Goal: Task Accomplishment & Management: Use online tool/utility

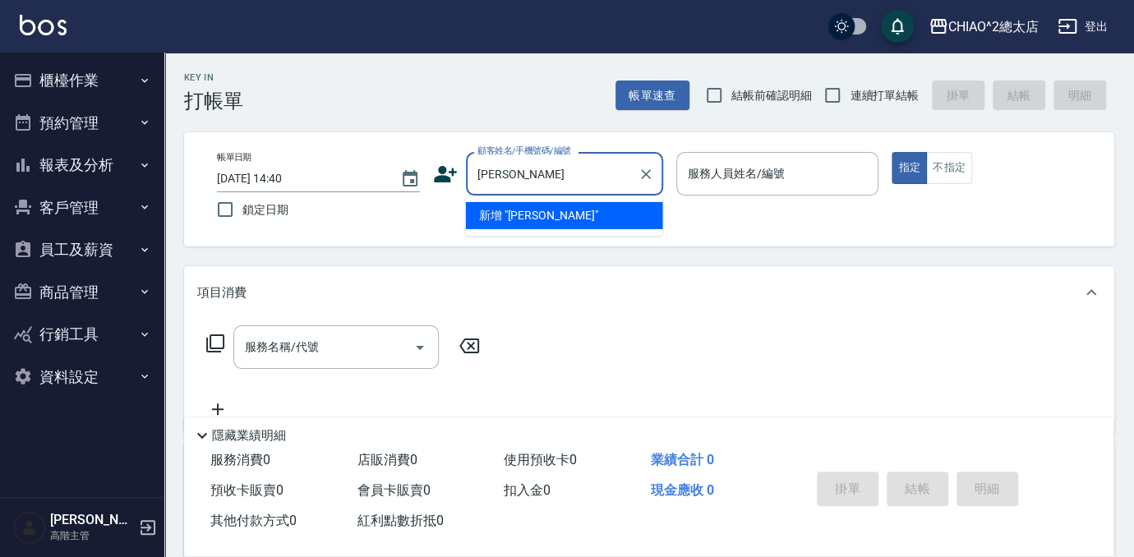
type input "[PERSON_NAME]"
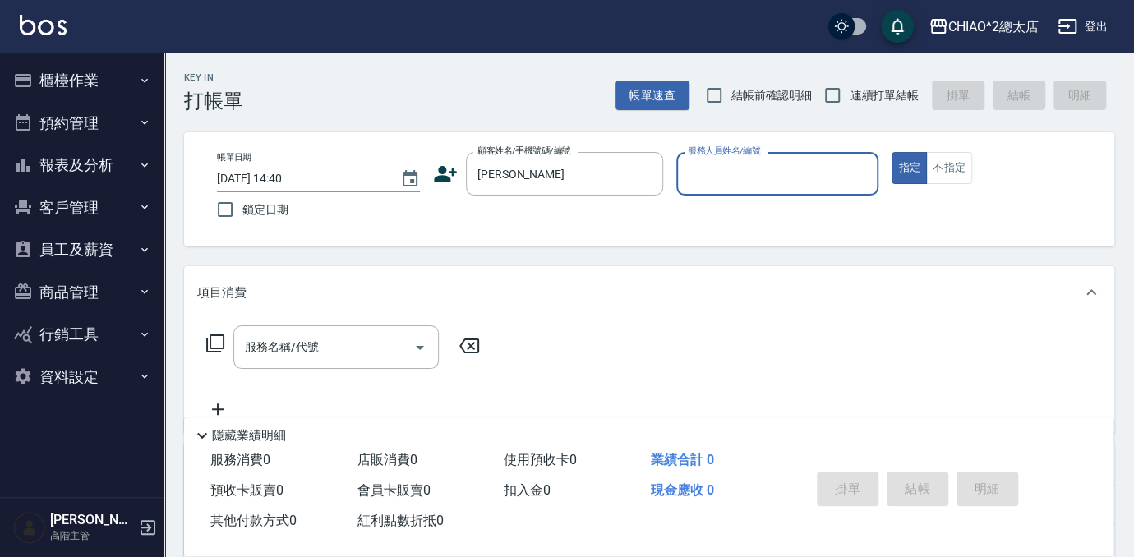
click at [841, 161] on input "服務人員姓名/編號" at bounding box center [778, 173] width 188 height 29
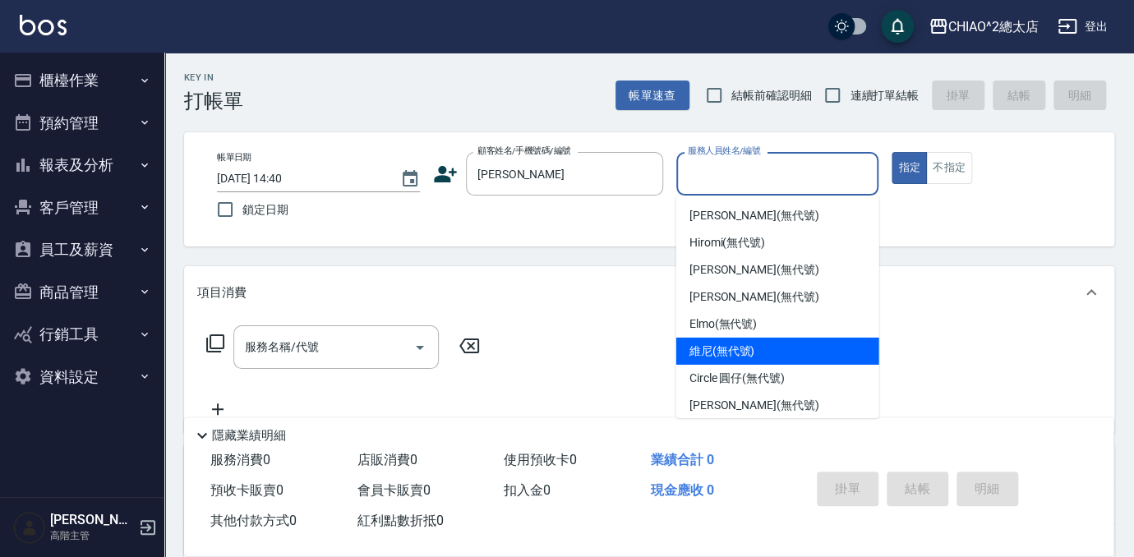
click at [793, 349] on div "維尼 (無代號)" at bounding box center [777, 351] width 203 height 27
type input "維尼(無代號)"
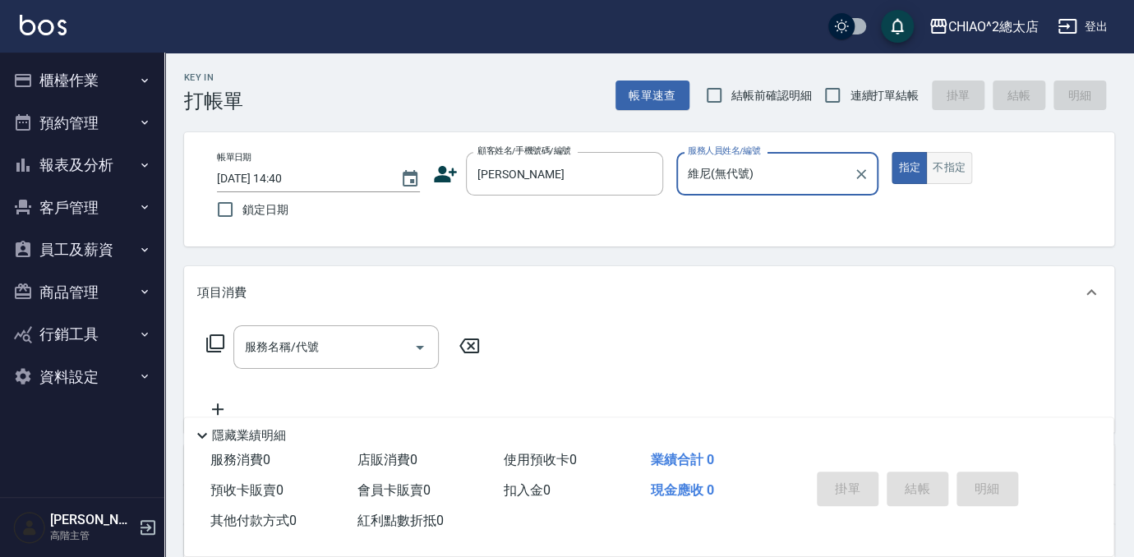
click at [950, 176] on button "不指定" at bounding box center [949, 168] width 46 height 32
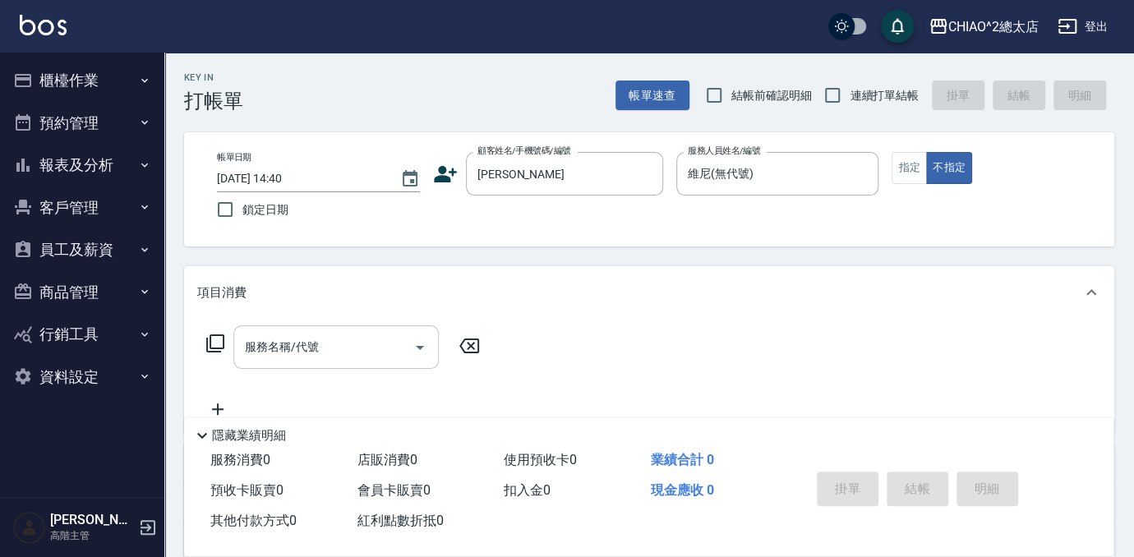
click at [390, 348] on input "服務名稱/代號" at bounding box center [324, 347] width 166 height 29
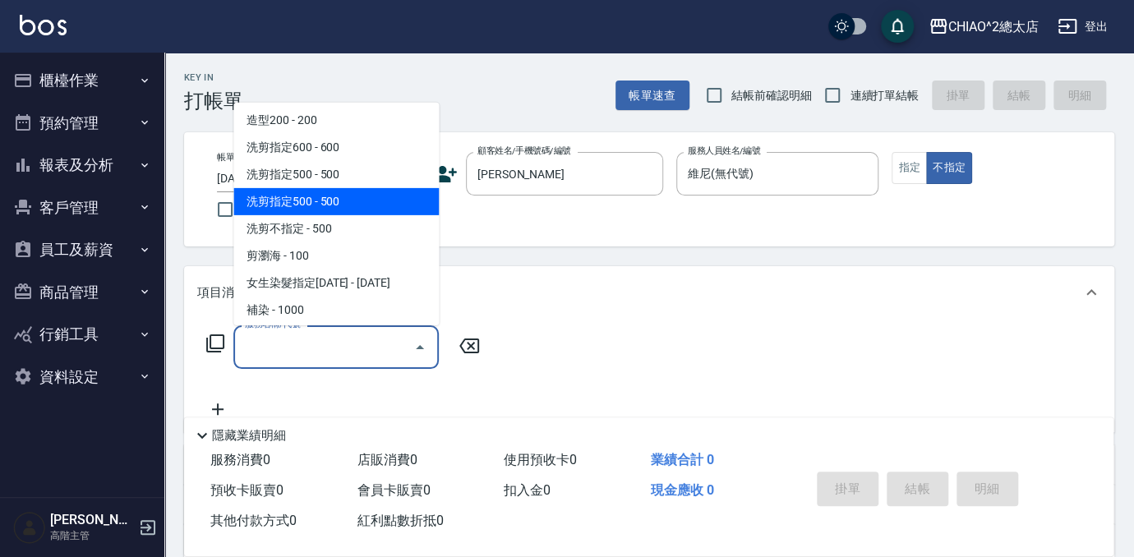
scroll to position [74, 0]
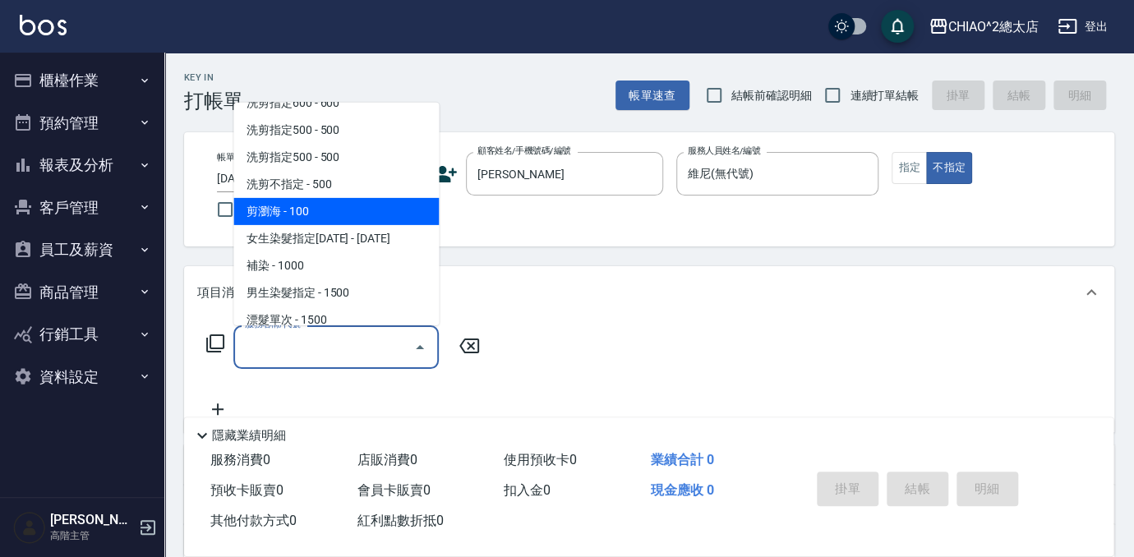
click at [316, 215] on span "剪瀏海 - 100" at bounding box center [335, 211] width 205 height 27
type input "剪瀏海(103111)"
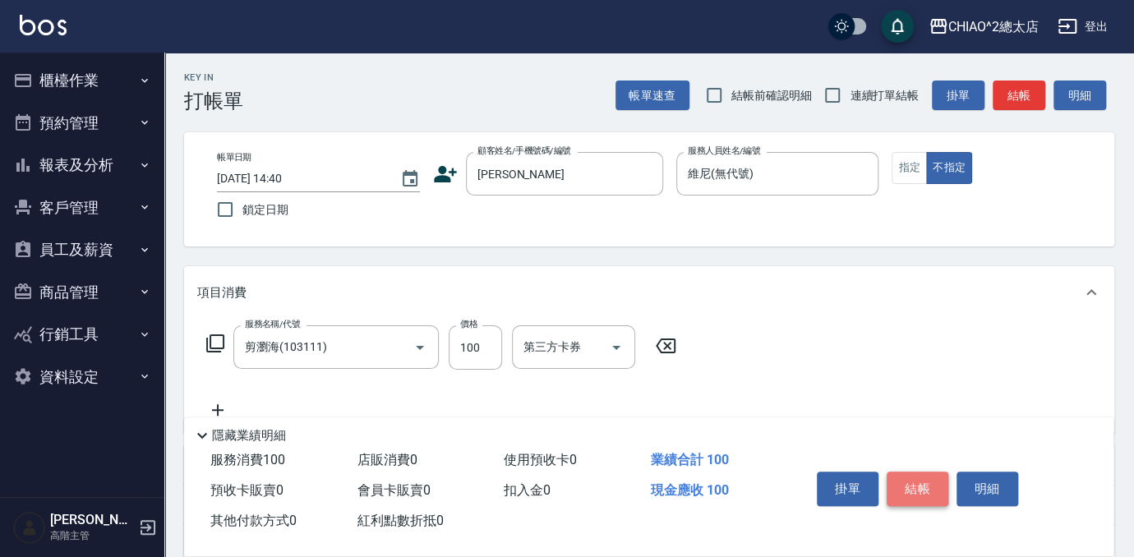
click at [907, 478] on button "結帳" at bounding box center [917, 489] width 62 height 35
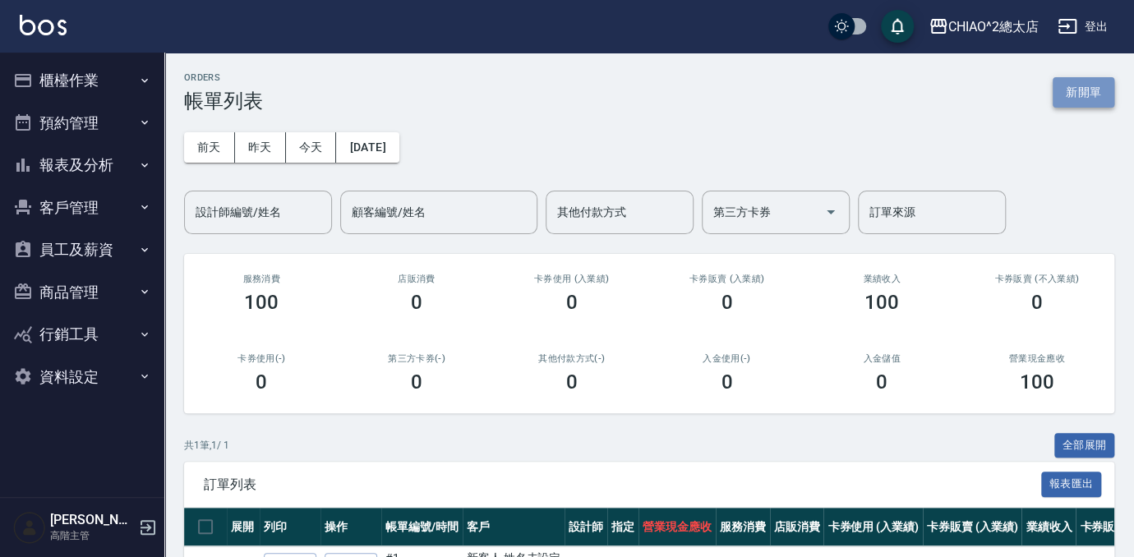
click at [1092, 98] on button "新開單" at bounding box center [1083, 92] width 62 height 30
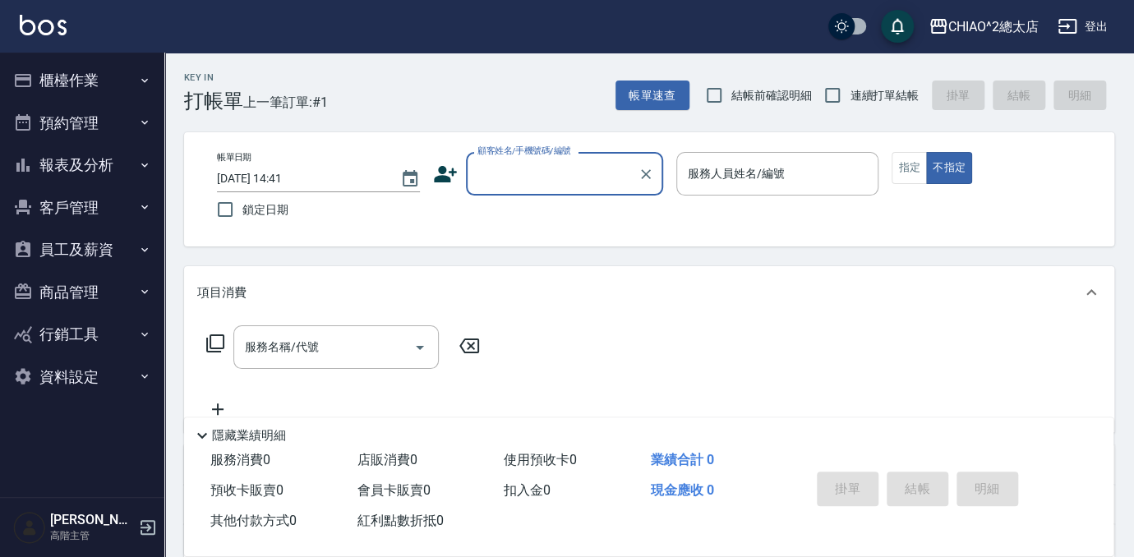
click at [595, 173] on input "顧客姓名/手機號碼/編號" at bounding box center [552, 173] width 158 height 29
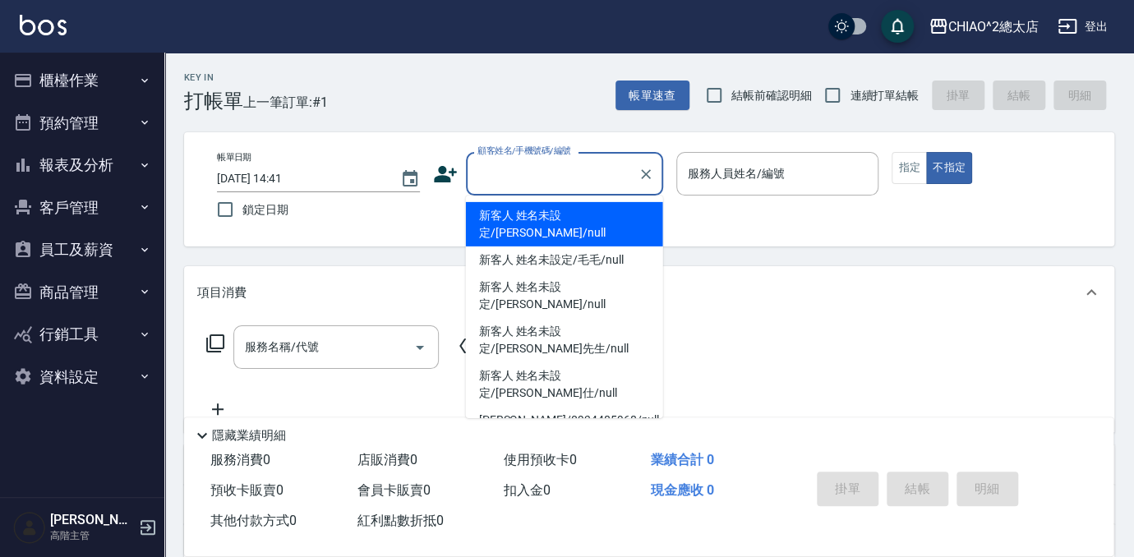
click at [579, 215] on li "新客人 姓名未設定/[PERSON_NAME]/null" at bounding box center [564, 224] width 197 height 44
type input "新客人 姓名未設定/[PERSON_NAME]/null"
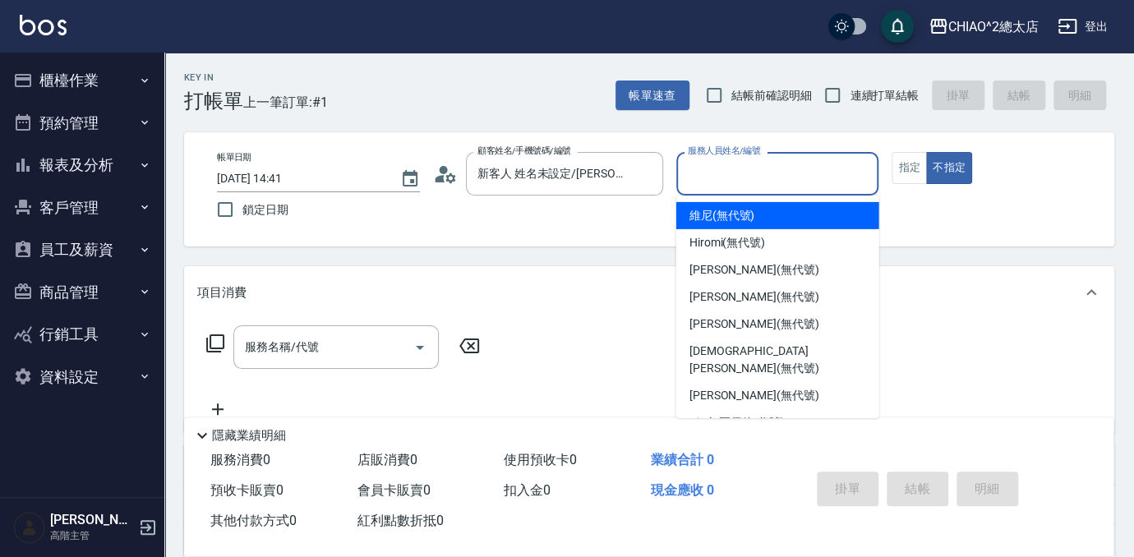
click at [725, 186] on input "服務人員姓名/編號" at bounding box center [778, 173] width 188 height 29
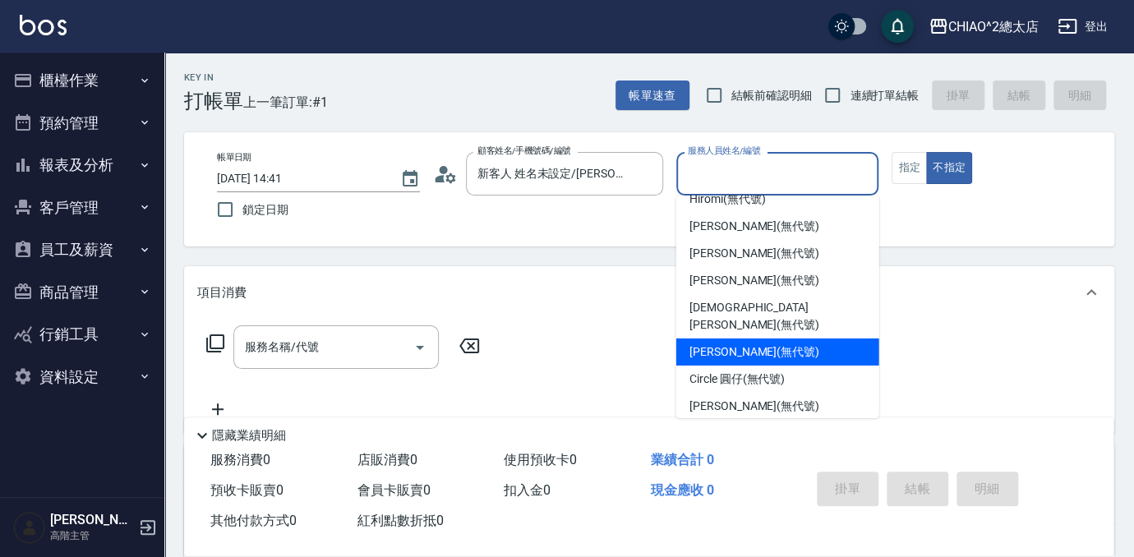
scroll to position [61, 0]
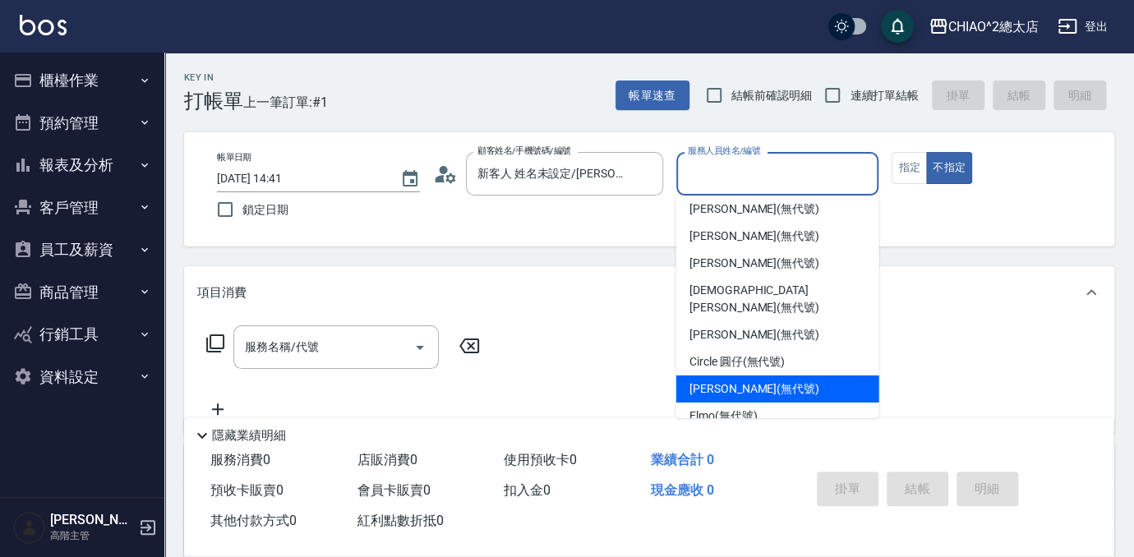
click at [770, 380] on span "[PERSON_NAME] (無代號)" at bounding box center [754, 388] width 130 height 17
type input "[PERSON_NAME](無代號)"
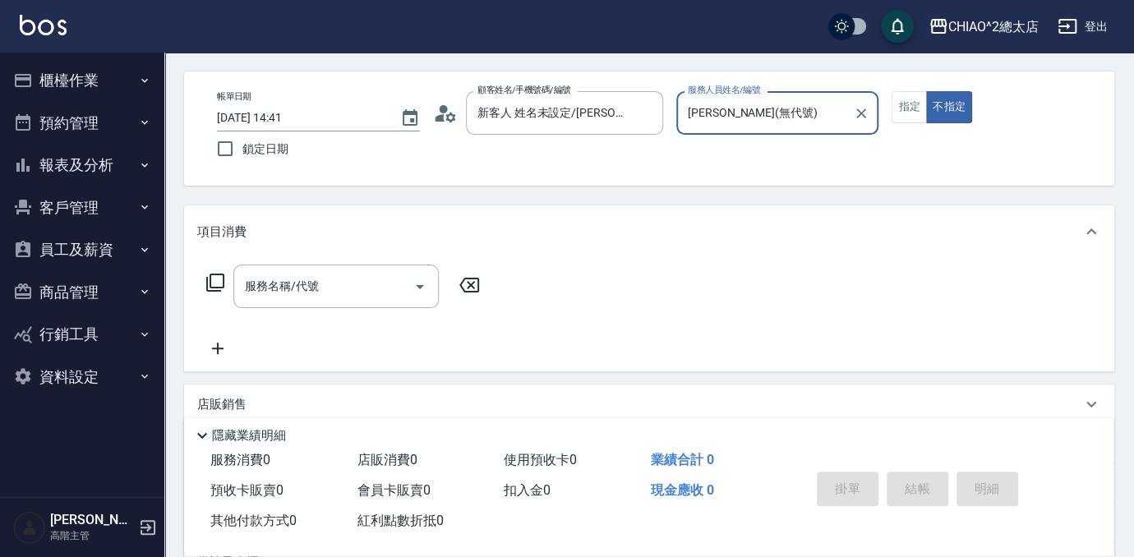
scroll to position [149, 0]
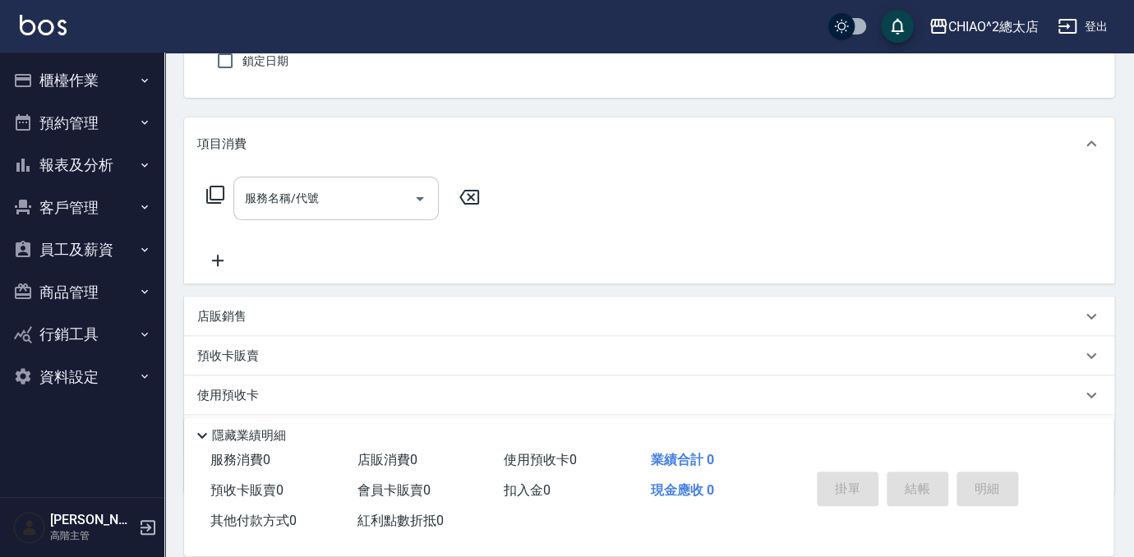
click at [349, 198] on input "服務名稱/代號" at bounding box center [324, 198] width 166 height 29
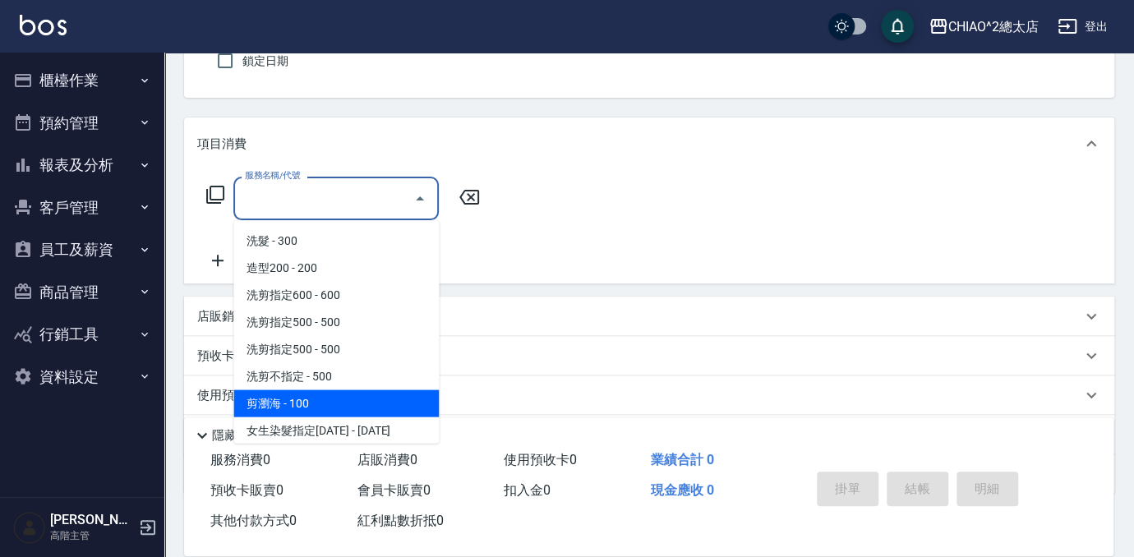
click at [343, 403] on span "剪瀏海 - 100" at bounding box center [335, 402] width 205 height 27
type input "剪瀏海(103111)"
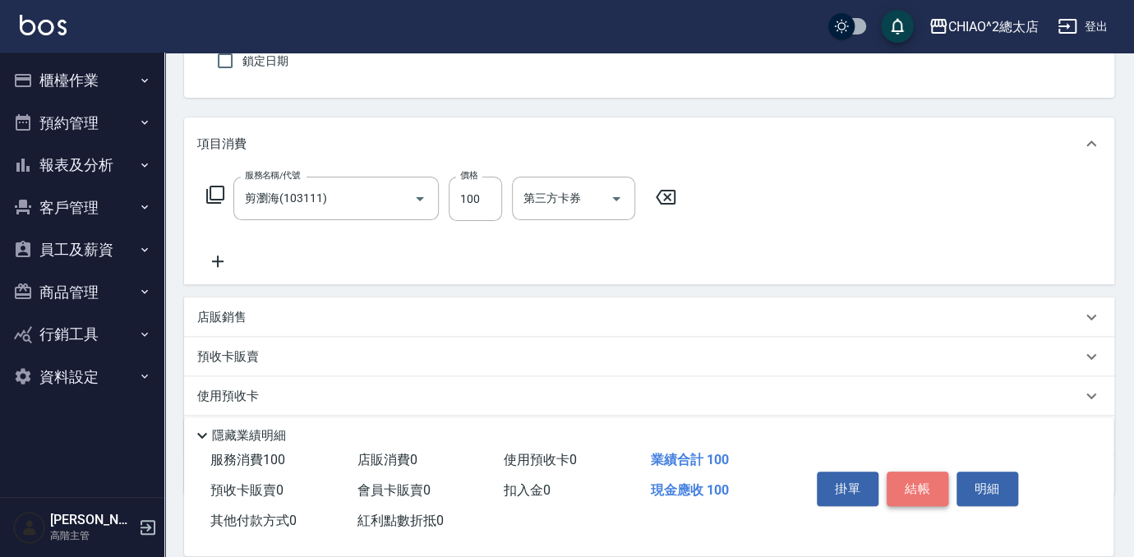
click at [928, 489] on button "結帳" at bounding box center [917, 489] width 62 height 35
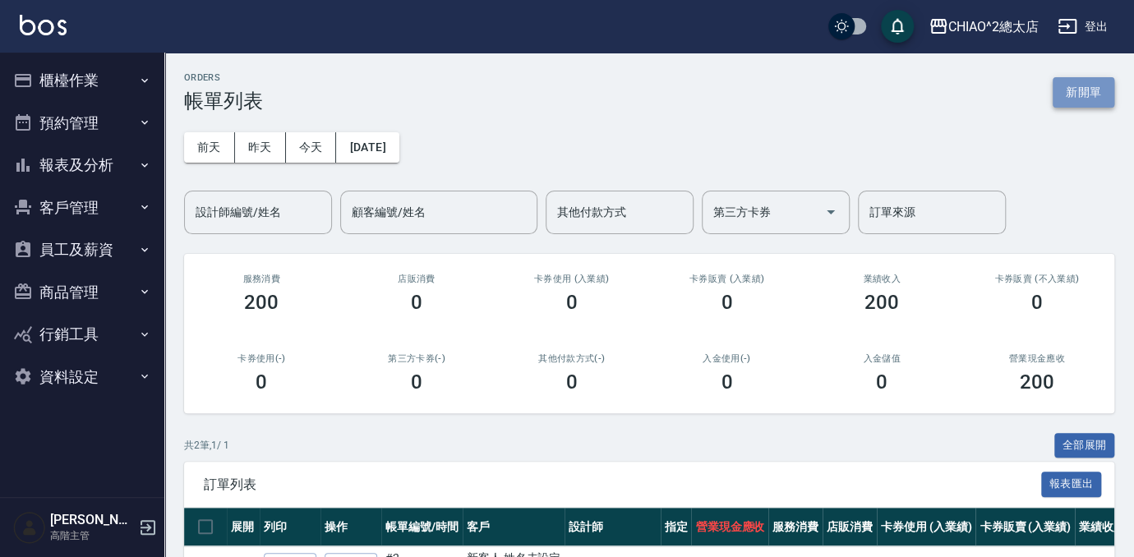
click at [1084, 93] on button "新開單" at bounding box center [1083, 92] width 62 height 30
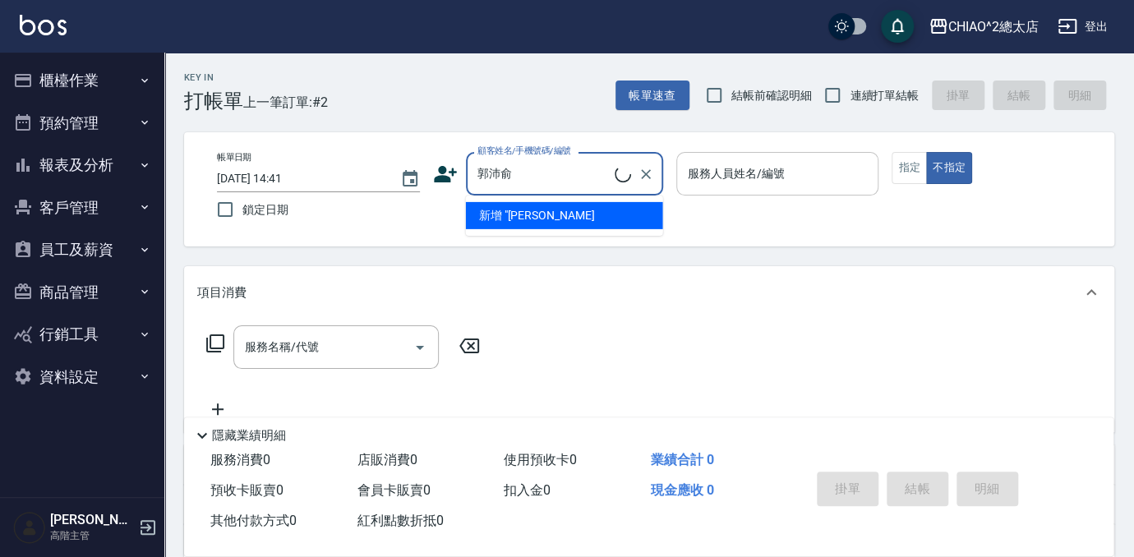
type input "郭沛俞"
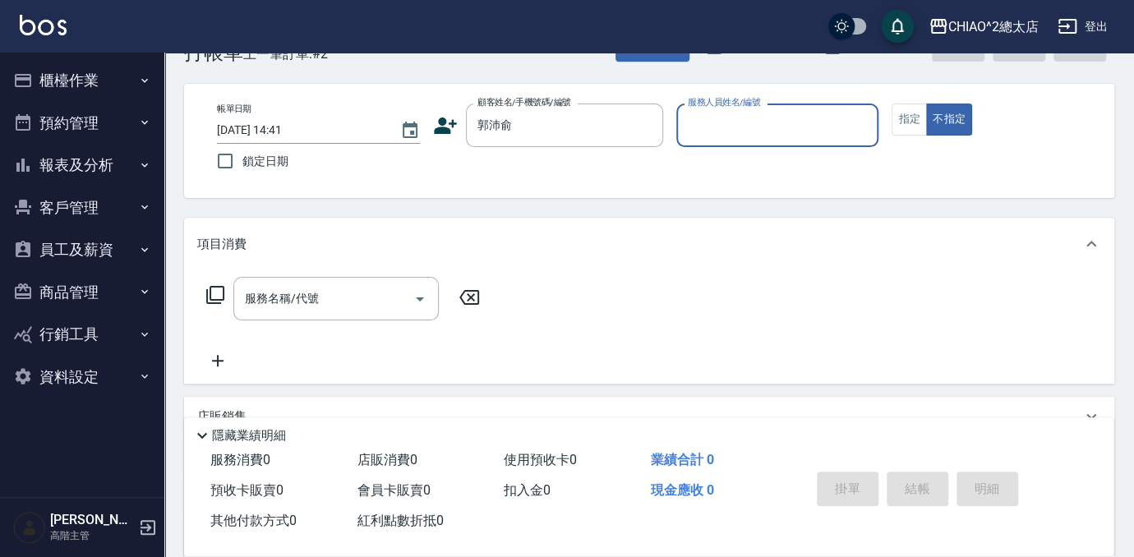
scroll to position [74, 0]
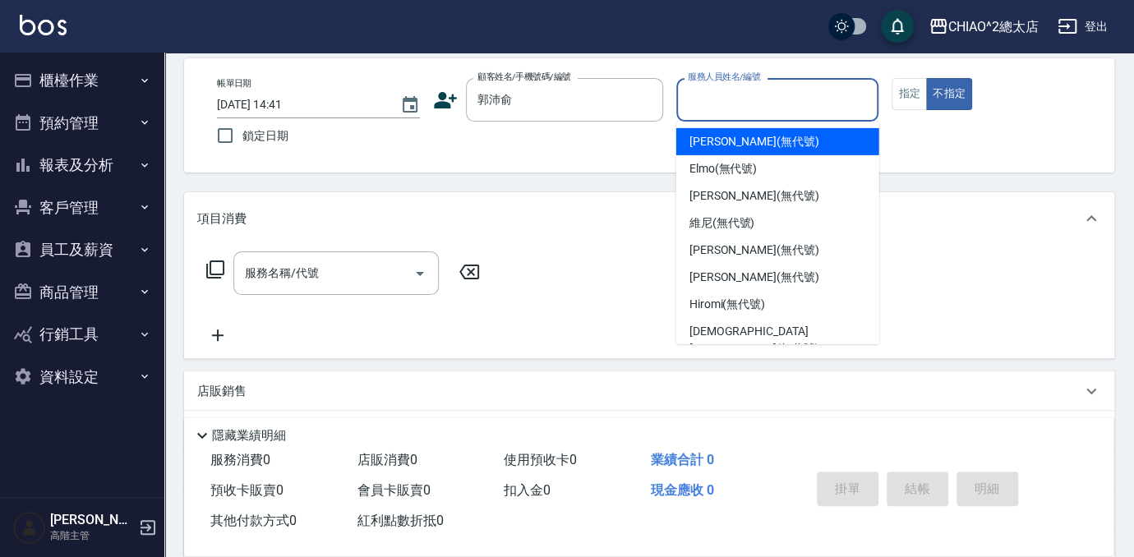
click at [845, 89] on input "服務人員姓名/編號" at bounding box center [778, 99] width 188 height 29
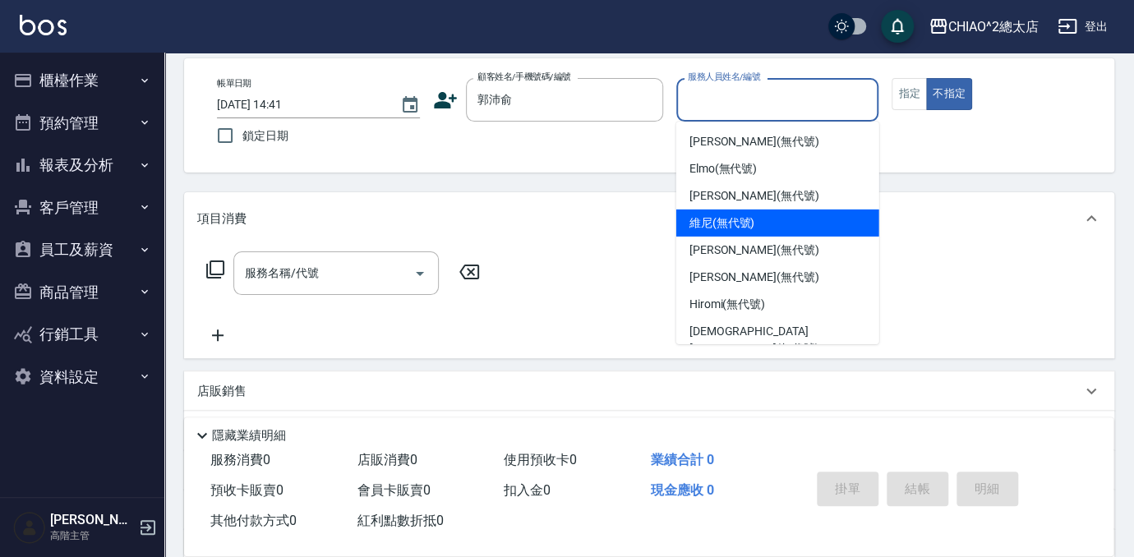
click at [799, 226] on div "維尼 (無代號)" at bounding box center [777, 222] width 203 height 27
type input "維尼(無代號)"
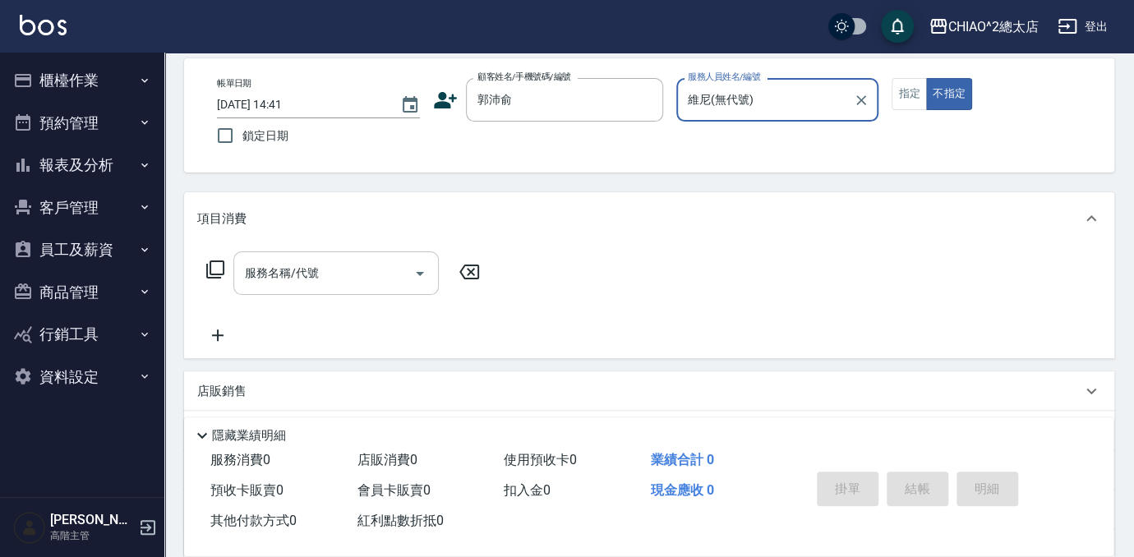
click at [304, 290] on div "服務名稱/代號" at bounding box center [335, 273] width 205 height 44
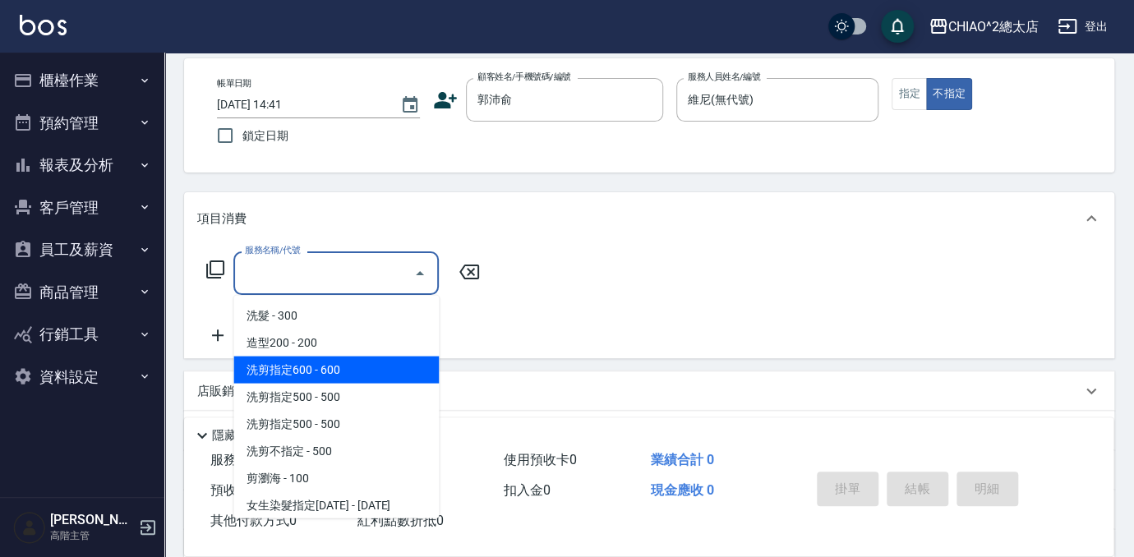
click at [380, 367] on span "洗剪指定600 - 600" at bounding box center [335, 369] width 205 height 27
type input "洗剪指定600(103107)"
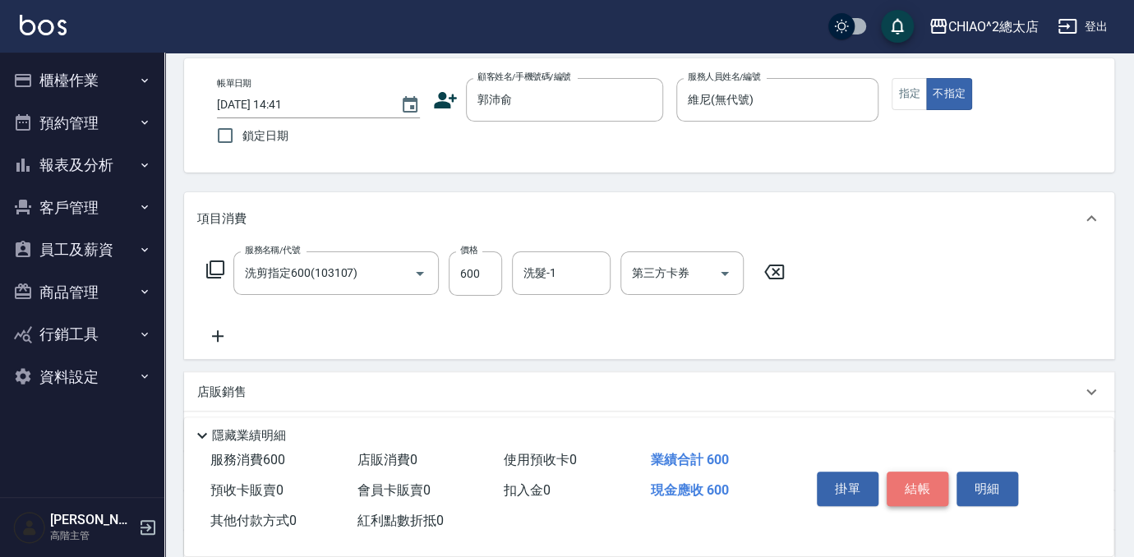
click at [903, 476] on button "結帳" at bounding box center [917, 489] width 62 height 35
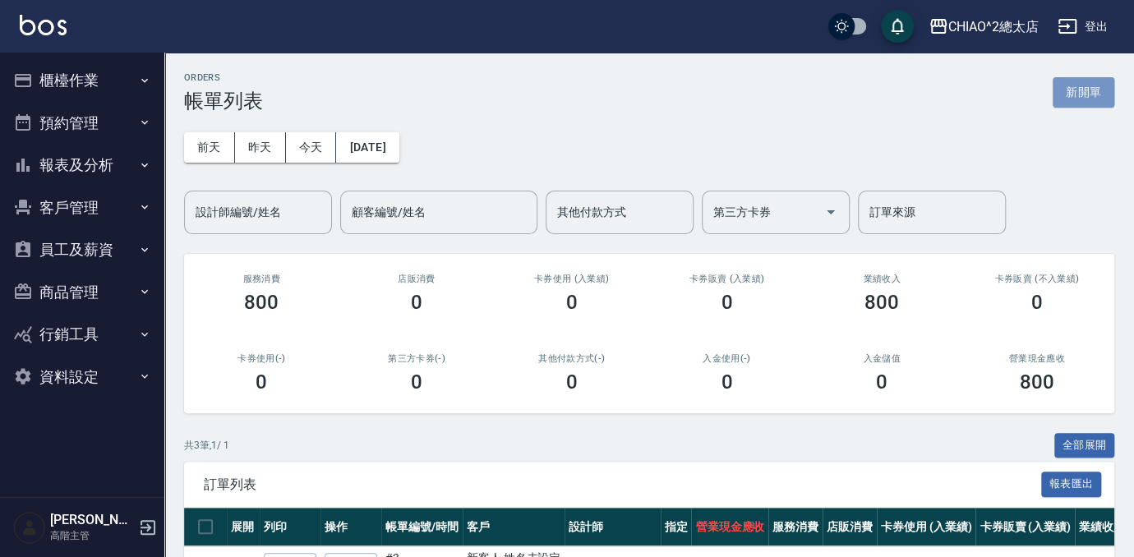
drag, startPoint x: 1086, startPoint y: 93, endPoint x: 1075, endPoint y: 100, distance: 13.0
click at [1086, 93] on button "新開單" at bounding box center [1083, 92] width 62 height 30
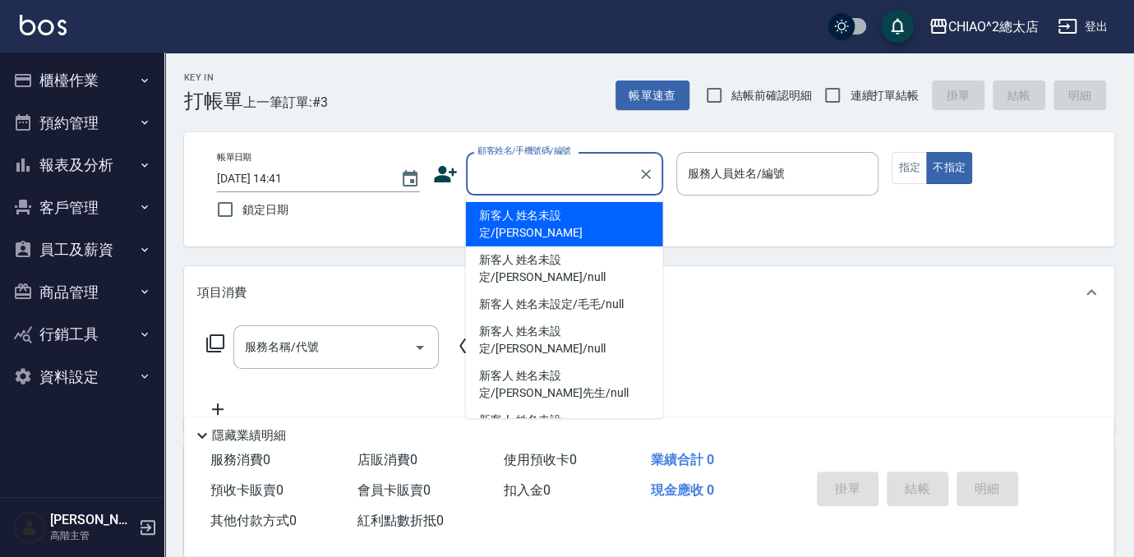
click at [576, 178] on input "顧客姓名/手機號碼/編號" at bounding box center [552, 173] width 158 height 29
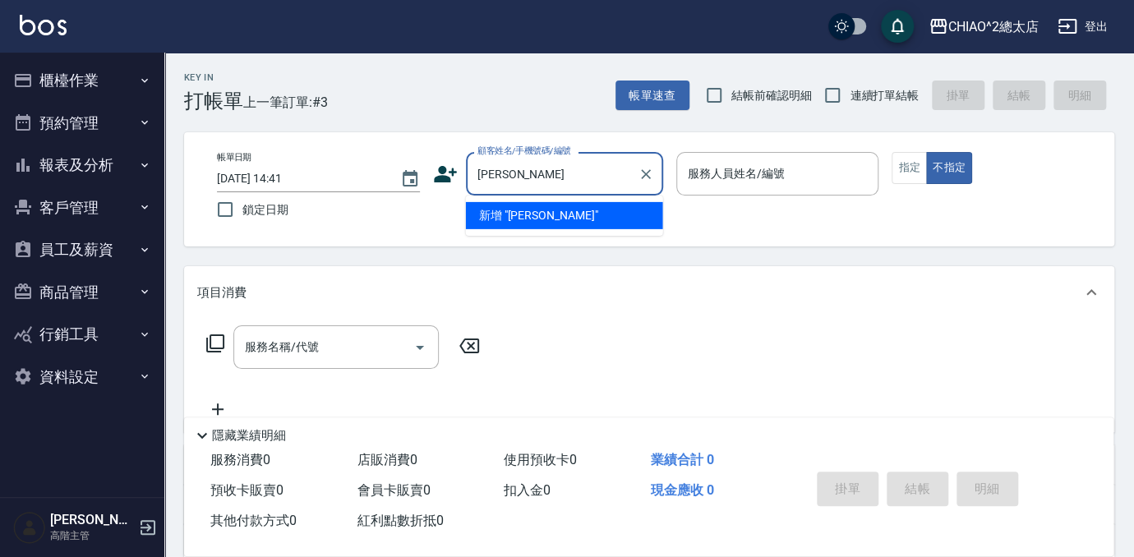
type input "[PERSON_NAME]"
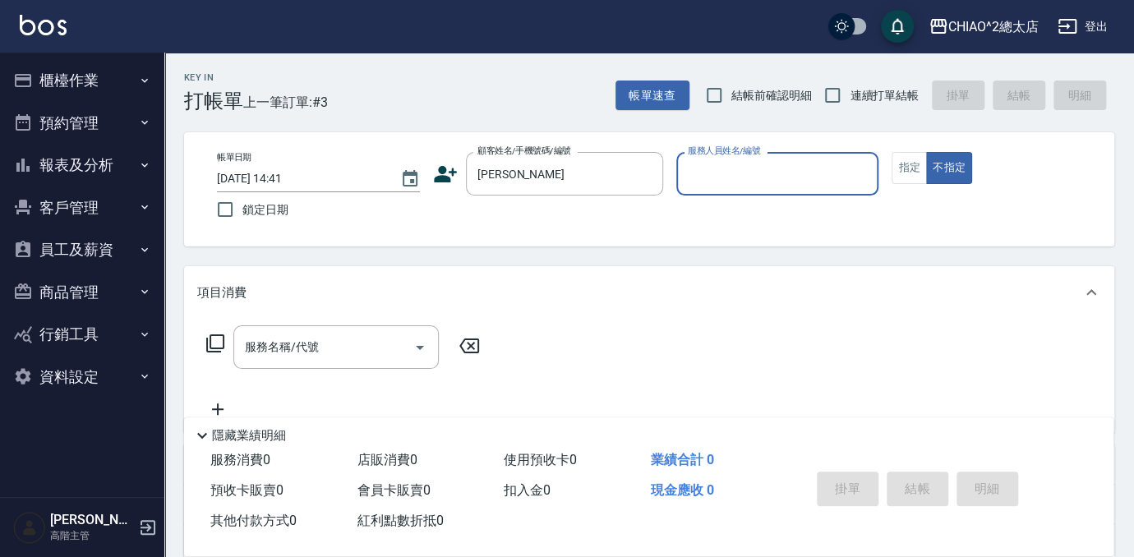
click at [723, 180] on input "服務人員姓名/編號" at bounding box center [778, 173] width 188 height 29
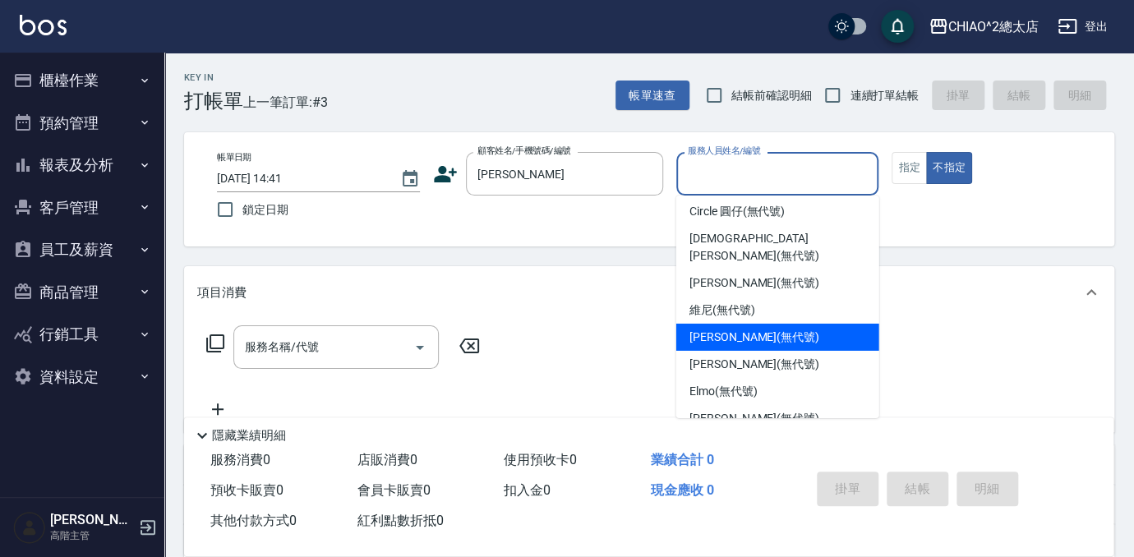
scroll to position [61, 0]
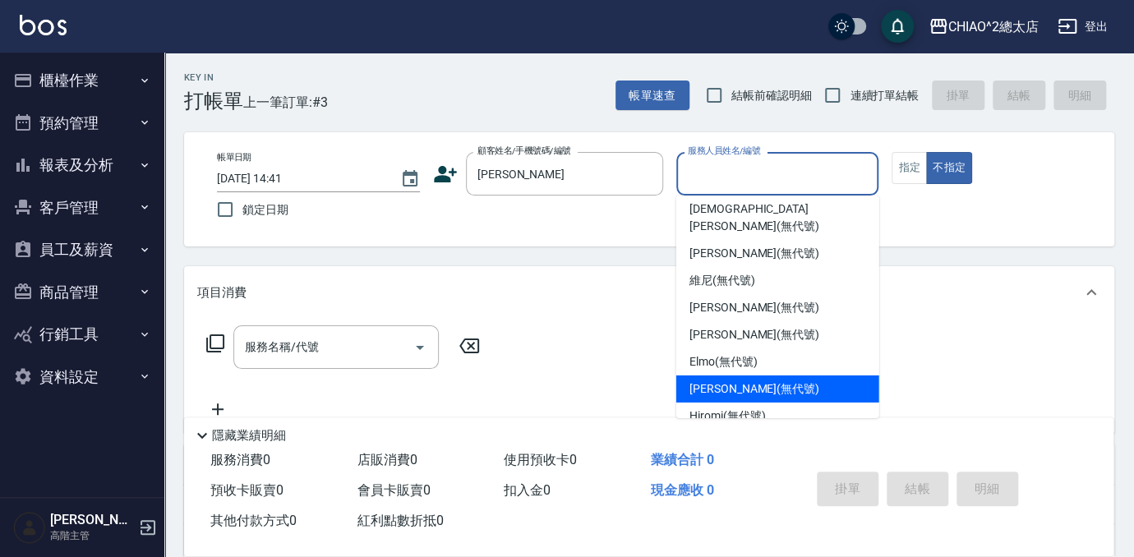
click at [773, 380] on span "[PERSON_NAME] (無代號)" at bounding box center [754, 388] width 130 height 17
type input "[PERSON_NAME](無代號)"
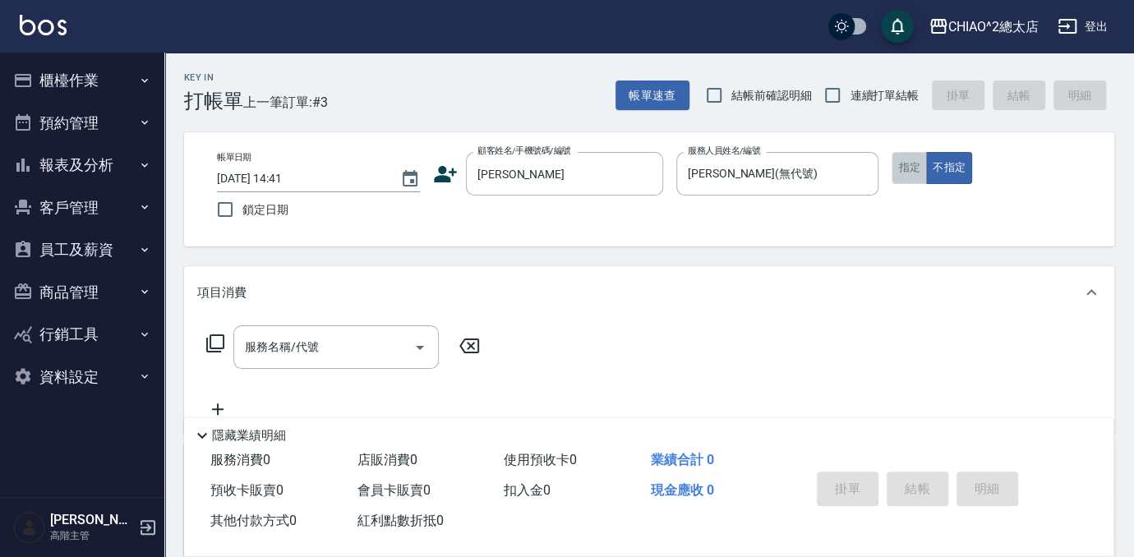
click at [916, 172] on button "指定" at bounding box center [908, 168] width 35 height 32
click at [339, 352] on input "服務名稱/代號" at bounding box center [324, 347] width 166 height 29
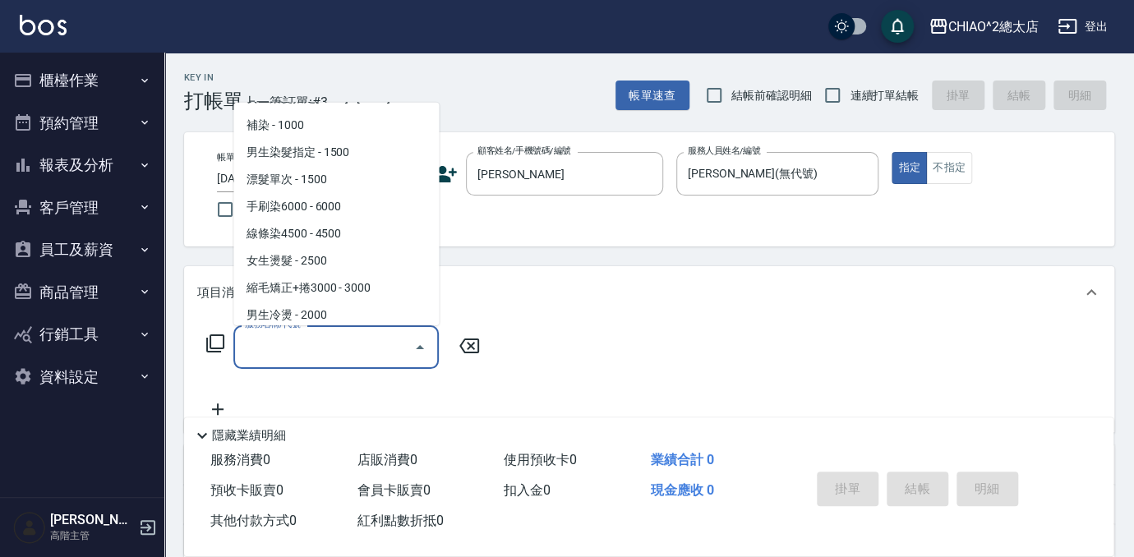
scroll to position [223, 0]
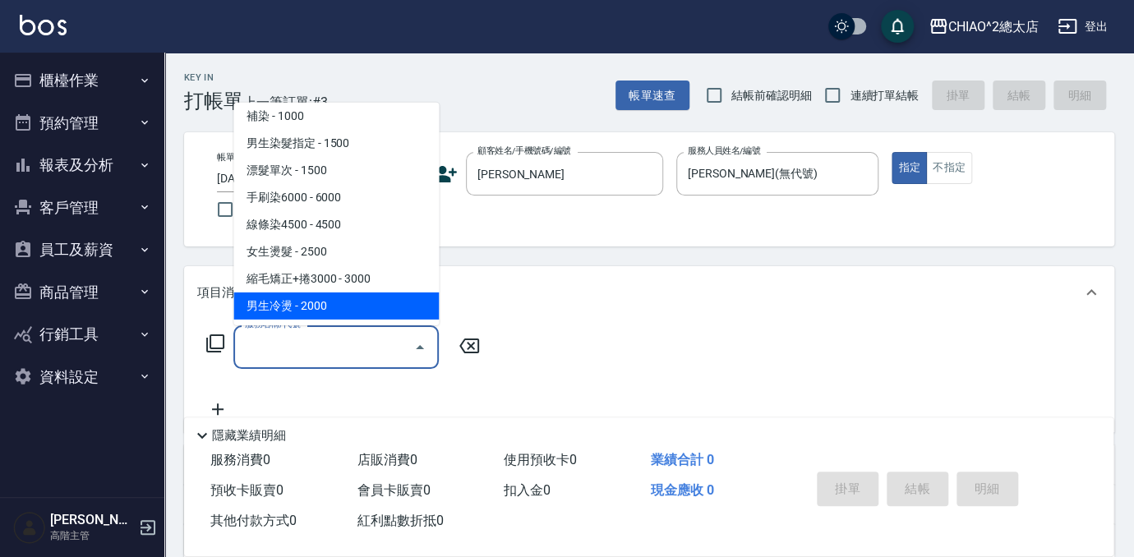
click at [338, 304] on span "男生冷燙 - 2000" at bounding box center [335, 305] width 205 height 27
type input "男生冷燙(103125)"
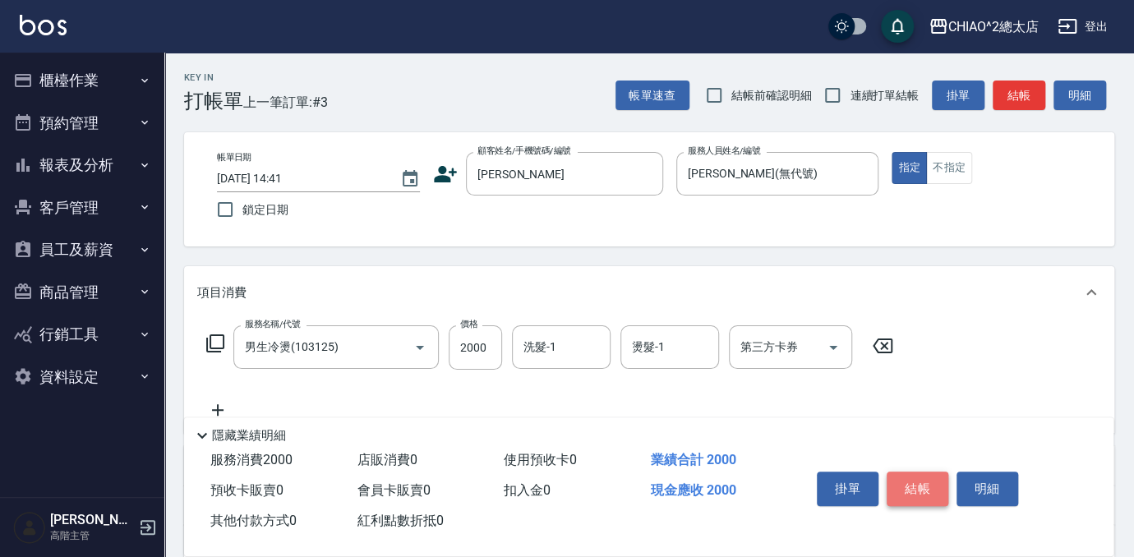
click at [918, 491] on button "結帳" at bounding box center [917, 489] width 62 height 35
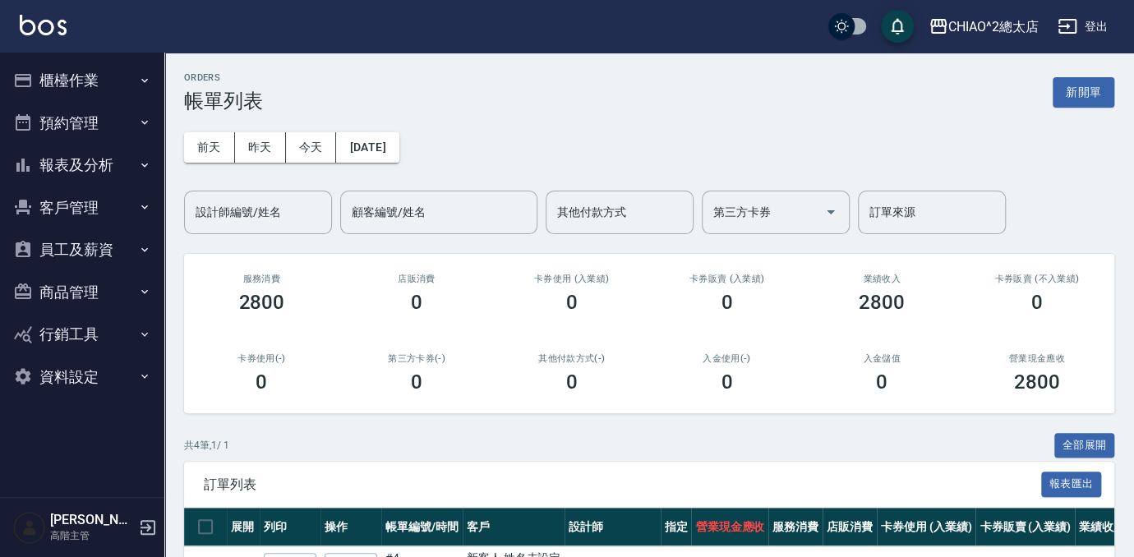
click at [116, 156] on button "報表及分析" at bounding box center [82, 165] width 151 height 43
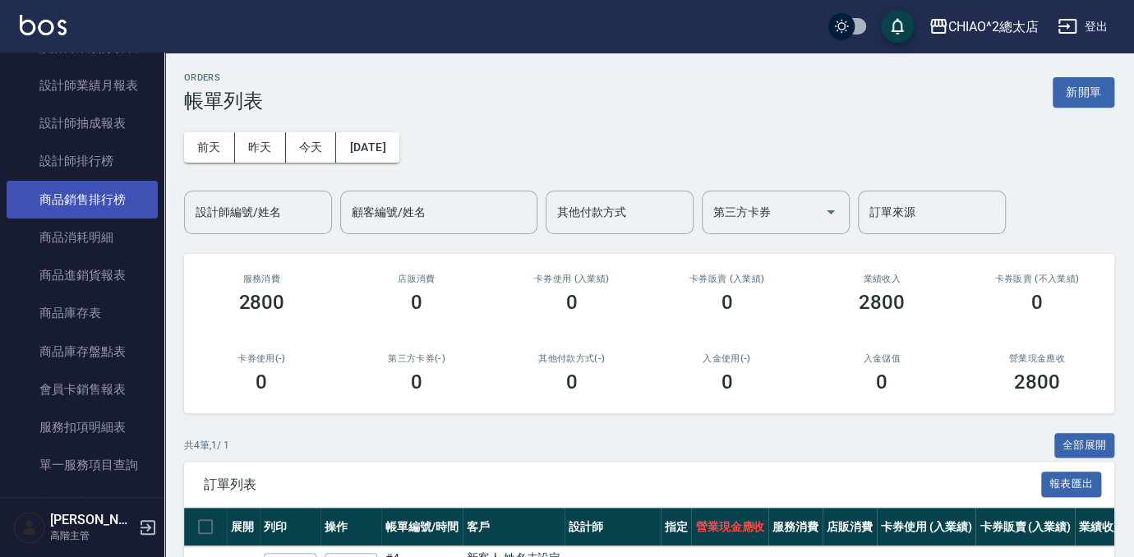
scroll to position [747, 0]
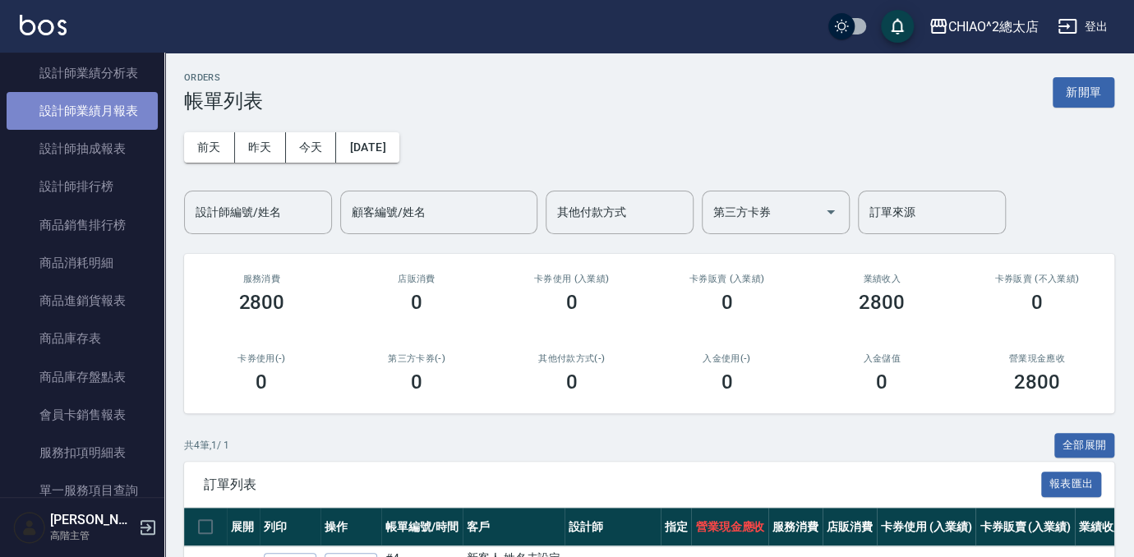
click at [93, 104] on link "設計師業績月報表" at bounding box center [82, 111] width 151 height 38
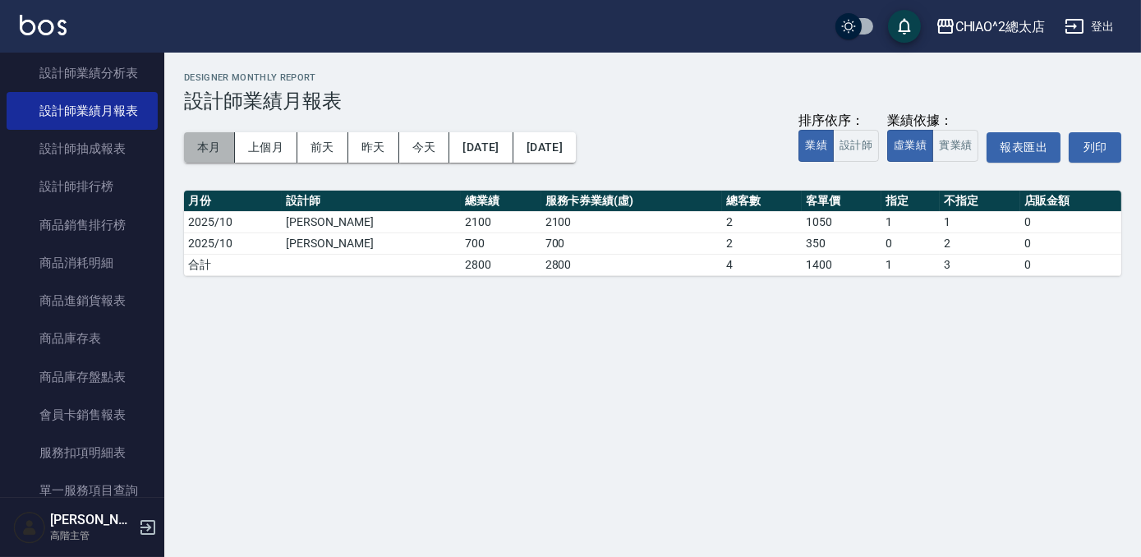
click at [207, 150] on button "本月" at bounding box center [209, 147] width 51 height 30
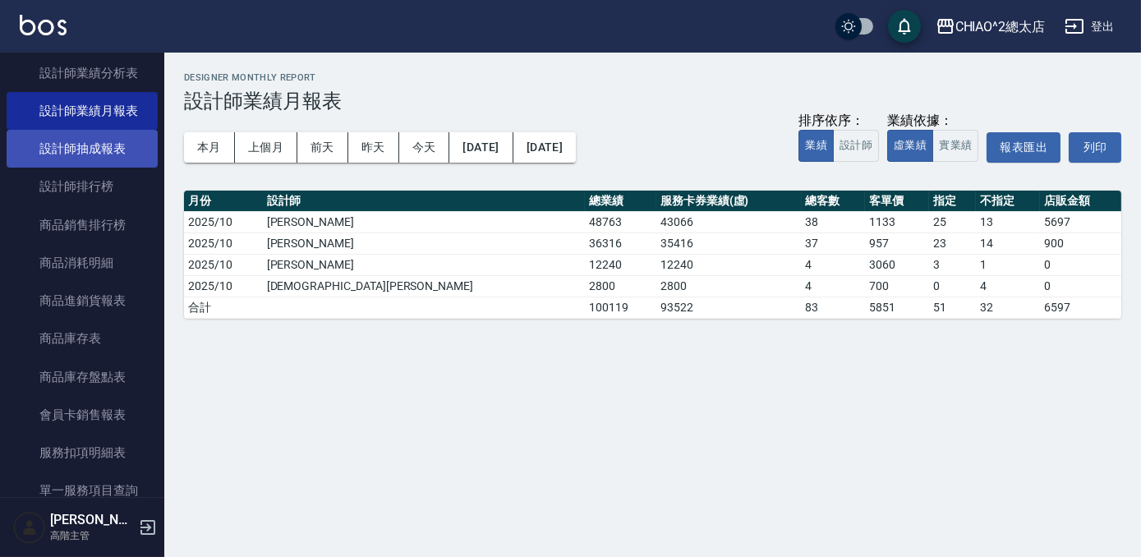
click at [52, 151] on link "設計師抽成報表" at bounding box center [82, 149] width 151 height 38
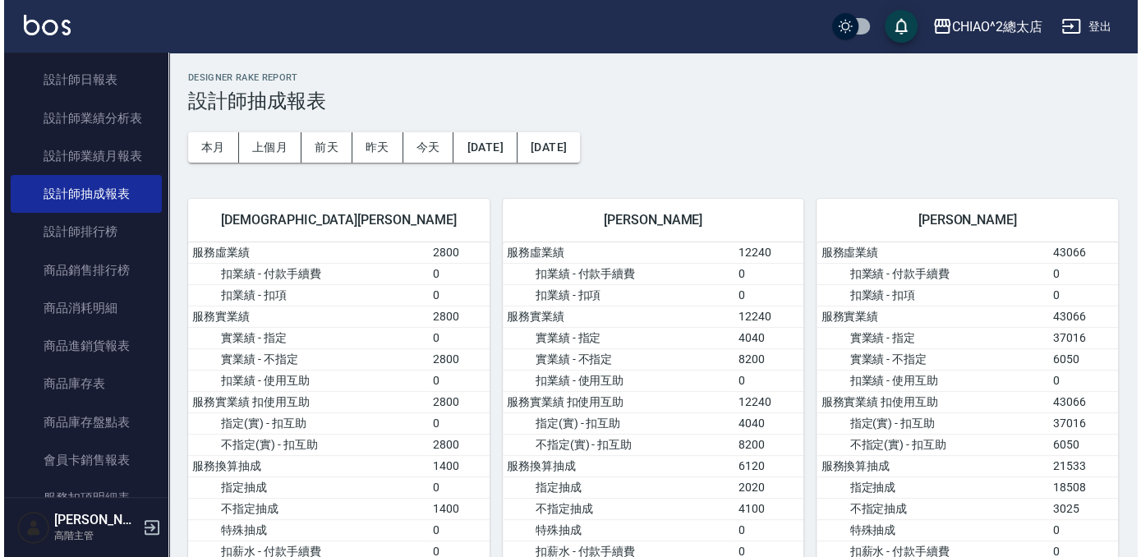
scroll to position [747, 0]
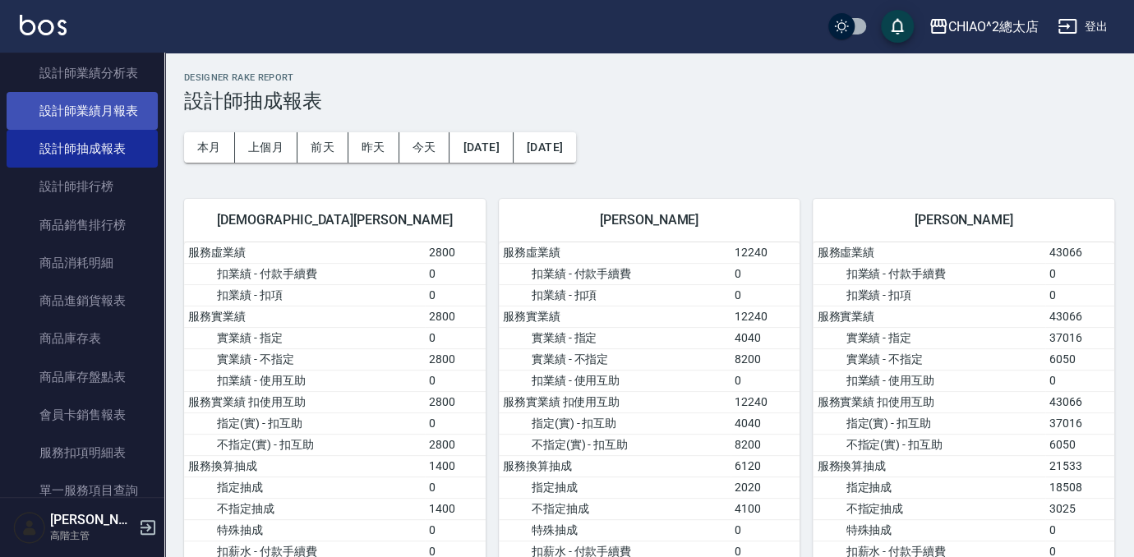
click at [102, 110] on link "設計師業績月報表" at bounding box center [82, 111] width 151 height 38
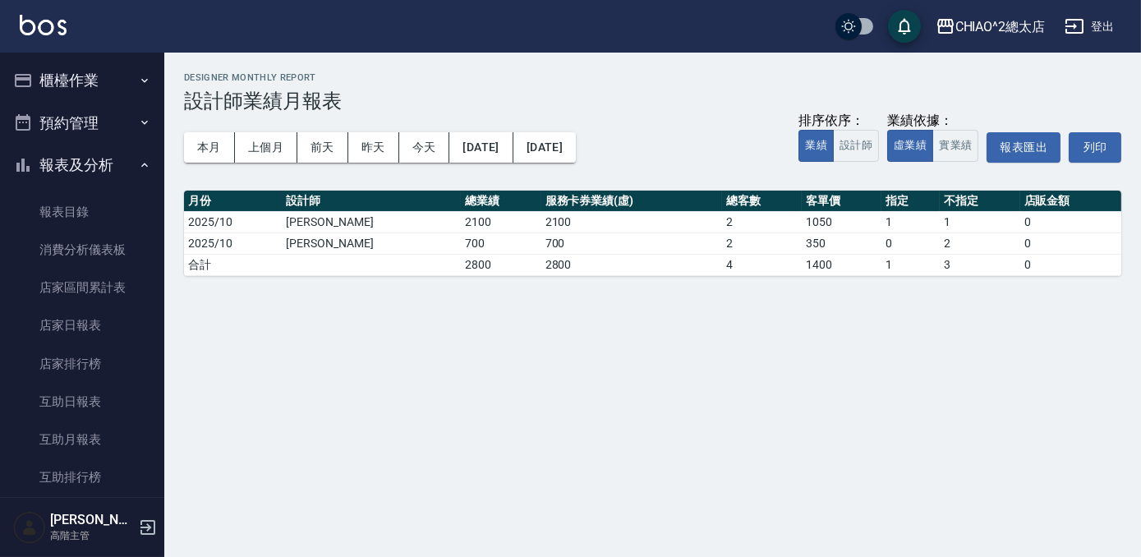
click at [103, 84] on button "櫃檯作業" at bounding box center [82, 80] width 151 height 43
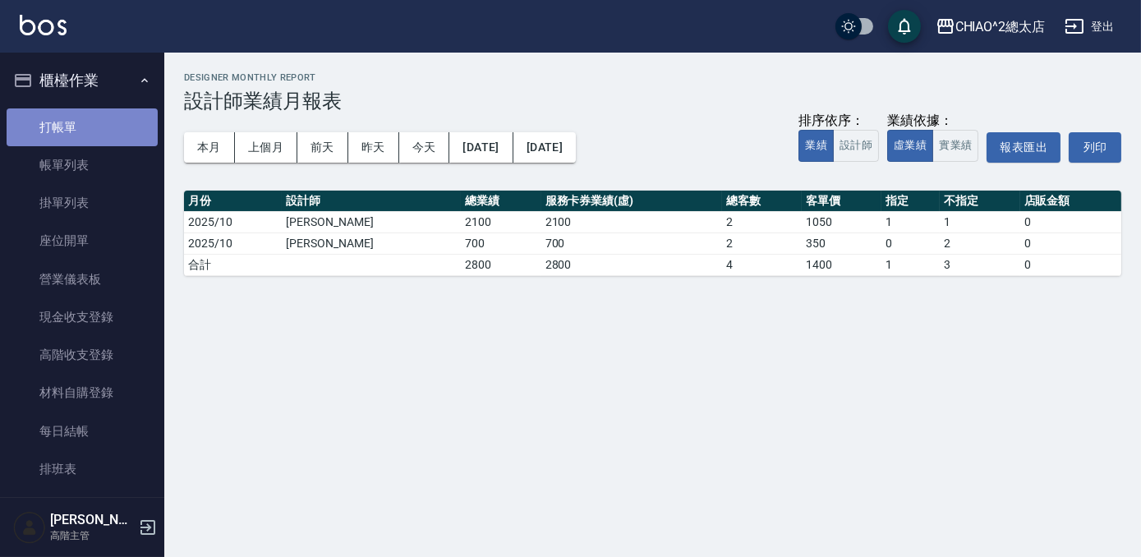
click at [116, 131] on link "打帳單" at bounding box center [82, 127] width 151 height 38
